Goal: Task Accomplishment & Management: Manage account settings

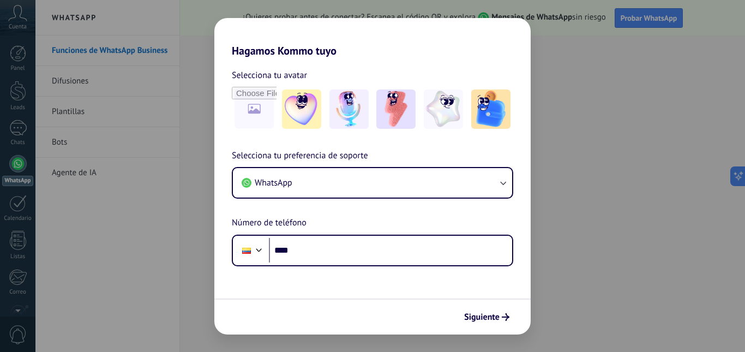
click at [563, 75] on div "Hagamos Kommo tuyo Selecciona tu avatar Selecciona tu preferencia de soporte Wh…" at bounding box center [372, 176] width 745 height 352
click at [98, 189] on div "Hagamos Kommo tuyo Selecciona tu avatar Selecciona tu preferencia de soporte Wh…" at bounding box center [372, 176] width 745 height 352
click at [606, 130] on div "Hagamos Kommo tuyo Selecciona tu avatar Selecciona tu preferencia de soporte Wh…" at bounding box center [372, 176] width 745 height 352
click at [590, 250] on div "Hagamos Kommo tuyo Selecciona tu avatar Selecciona tu preferencia de soporte Wh…" at bounding box center [372, 176] width 745 height 352
